Goal: Task Accomplishment & Management: Use online tool/utility

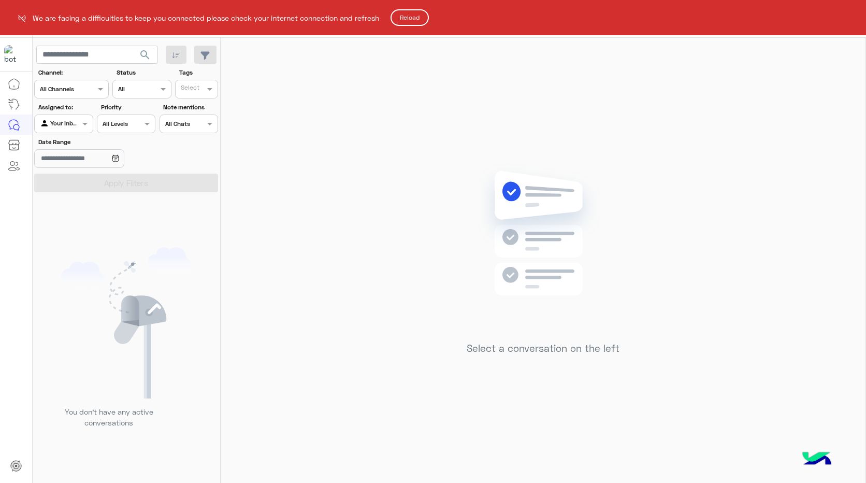
click at [419, 18] on button "Reload" at bounding box center [410, 17] width 38 height 17
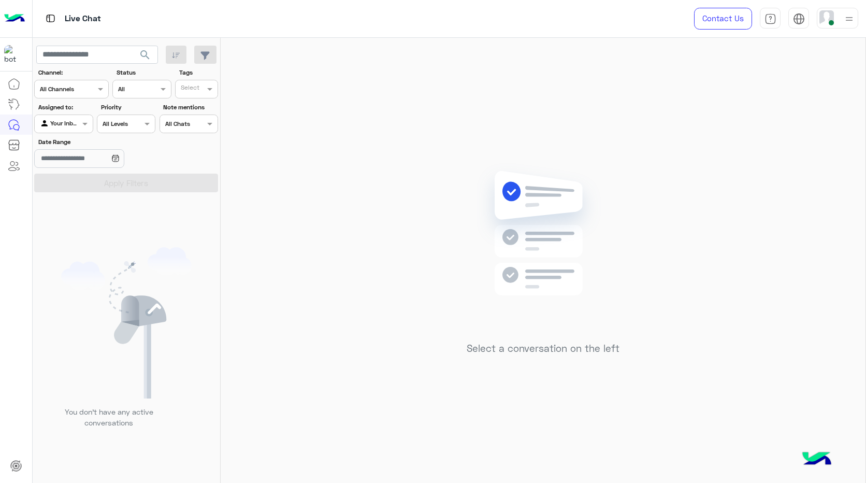
click at [92, 101] on section "Channel: Channel All Channels Status Channel All Tags Select Assigned to: Agent…" at bounding box center [126, 130] width 173 height 124
drag, startPoint x: 92, startPoint y: 101, endPoint x: 120, endPoint y: 217, distance: 119.4
click at [91, 106] on section "Channel: Channel All Channels Status Channel All Tags Select Assigned to: Agent…" at bounding box center [126, 130] width 173 height 124
click at [154, 242] on div "You don’t have any active conversations" at bounding box center [127, 341] width 188 height 291
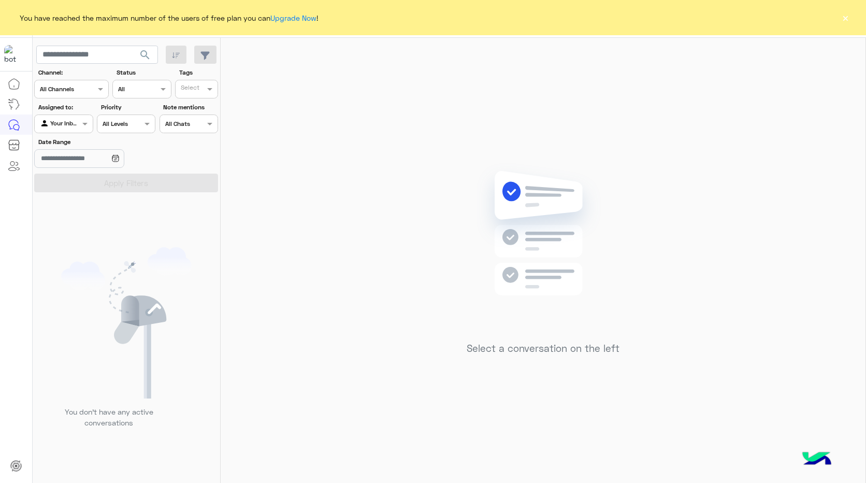
click at [845, 21] on button "×" at bounding box center [845, 17] width 10 height 10
